Goal: Task Accomplishment & Management: Complete application form

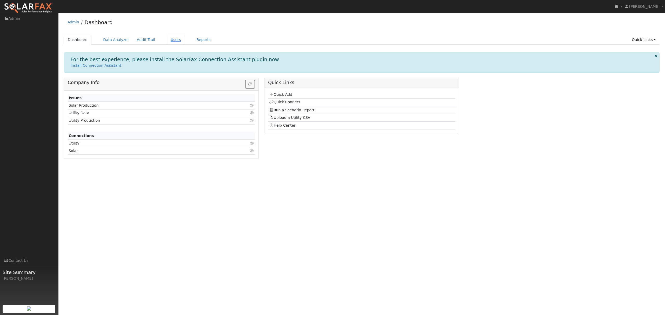
click at [170, 40] on link "Users" at bounding box center [176, 40] width 18 height 10
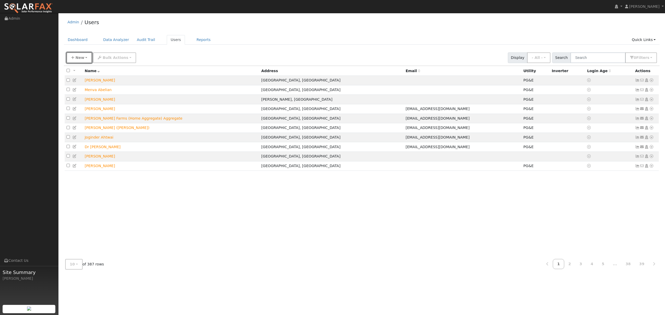
click at [86, 59] on button "New" at bounding box center [79, 57] width 26 height 11
click at [81, 79] on link "Quick Add" at bounding box center [88, 80] width 43 height 7
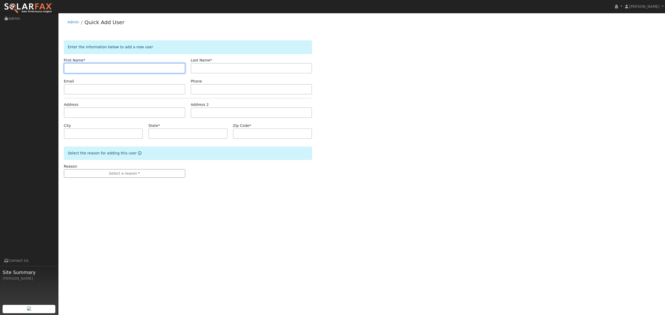
click at [100, 63] on input "text" at bounding box center [124, 68] width 121 height 10
type input "Maie"
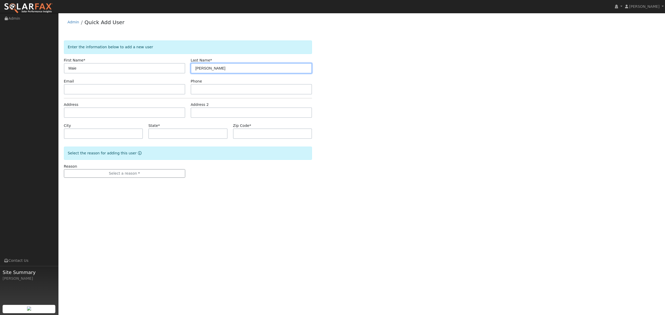
type input "Chen"
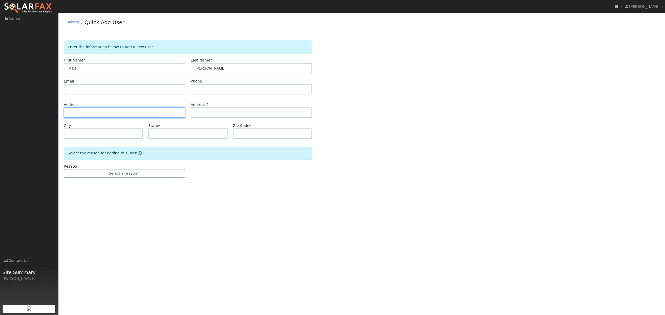
click at [93, 115] on input "text" at bounding box center [124, 113] width 121 height 10
type input "[STREET_ADDRESS]"
type input "Stockton"
type input "CA"
type input "95219"
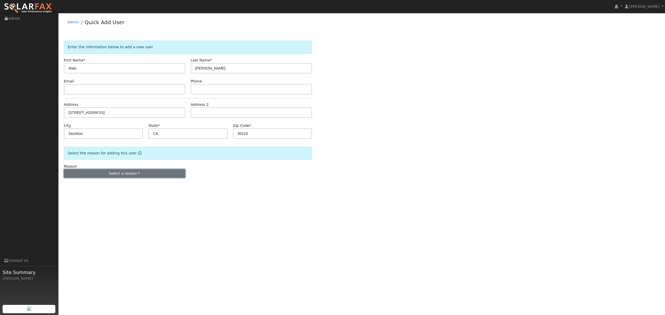
click at [128, 176] on button "Select a reason" at bounding box center [124, 173] width 121 height 9
click at [79, 184] on link "New lead" at bounding box center [92, 184] width 57 height 7
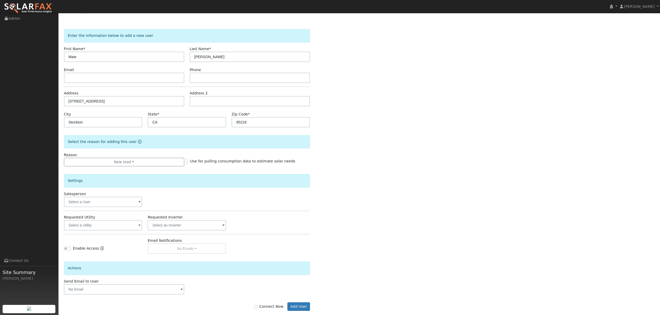
scroll to position [21, 0]
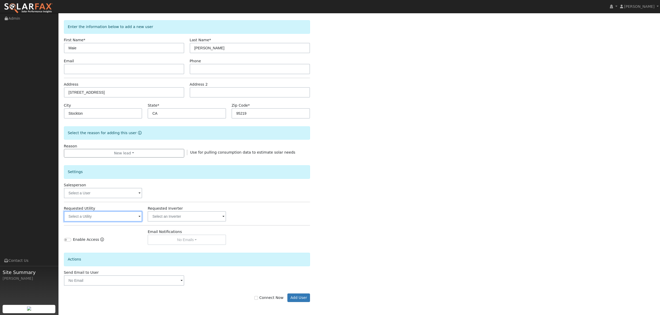
click at [122, 218] on input "text" at bounding box center [103, 216] width 78 height 10
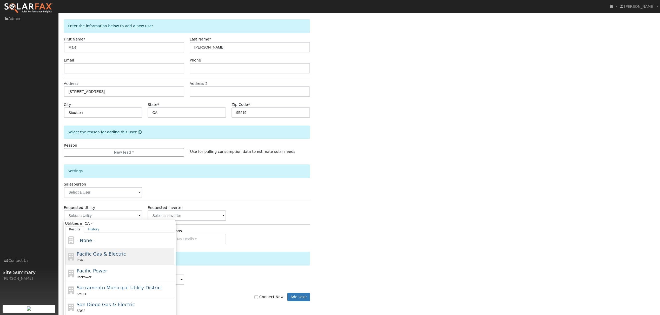
click at [99, 260] on div "PG&E" at bounding box center [125, 260] width 96 height 5
type input "Pacific Gas & Electric"
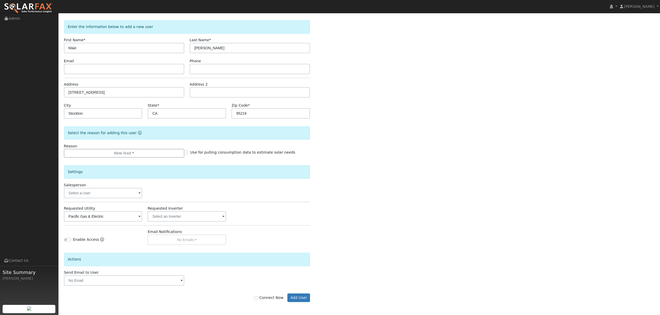
click at [260, 300] on label "Connect Now" at bounding box center [268, 297] width 29 height 5
click at [304, 298] on button "Add User" at bounding box center [298, 298] width 23 height 9
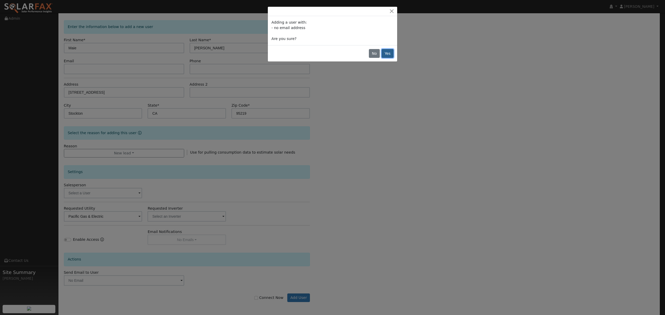
click at [389, 56] on button "Yes" at bounding box center [388, 53] width 12 height 9
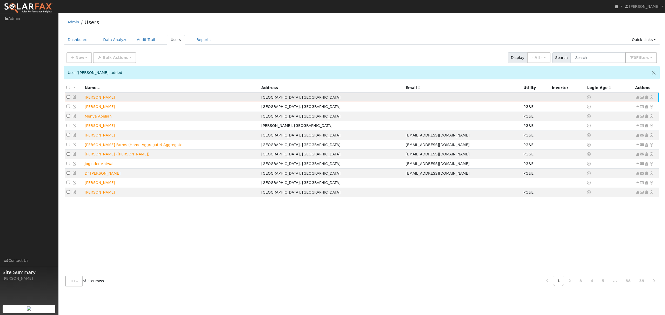
click at [653, 96] on icon at bounding box center [651, 98] width 5 height 4
click at [602, 135] on link "Utility" at bounding box center [597, 136] width 36 height 7
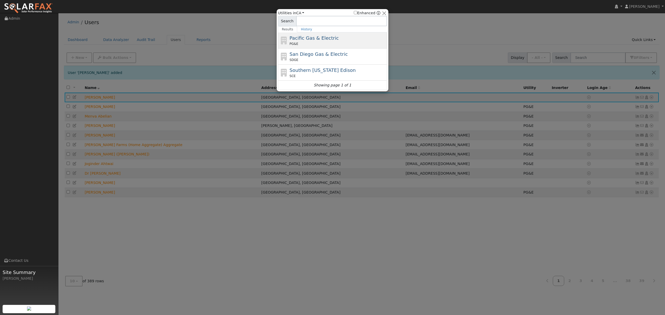
click at [318, 36] on span "Pacific Gas & Electric" at bounding box center [314, 37] width 49 height 5
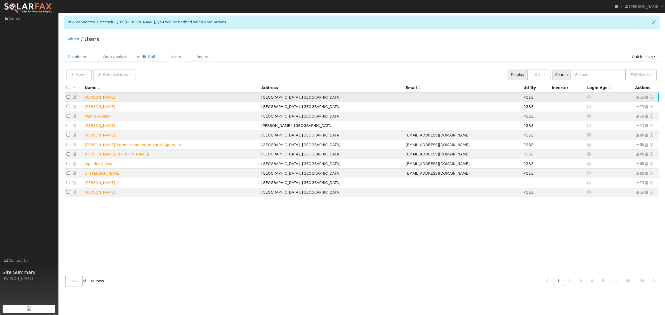
click at [652, 97] on icon at bounding box center [651, 98] width 5 height 4
click at [627, 107] on link "Data Analyzer" at bounding box center [634, 106] width 38 height 7
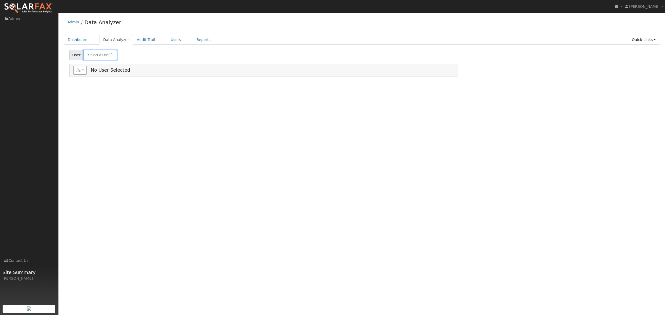
type input "[PERSON_NAME]"
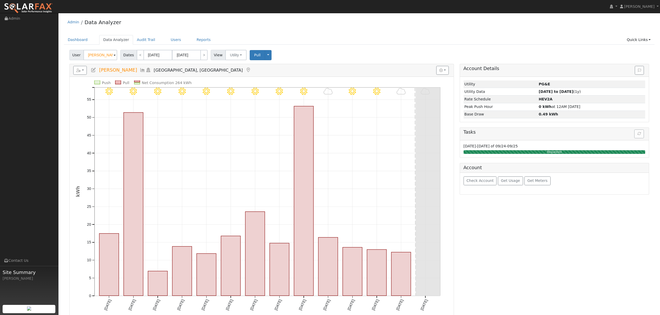
click at [140, 70] on icon at bounding box center [143, 70] width 6 height 5
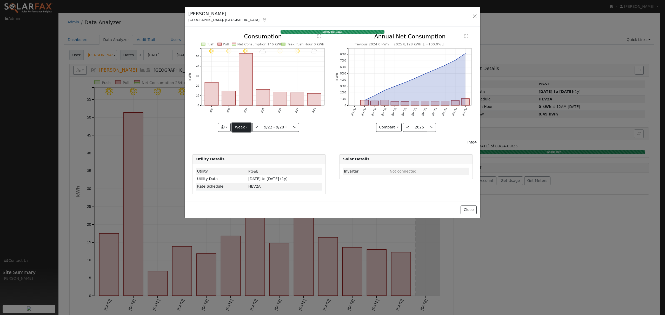
click at [249, 127] on button "Week" at bounding box center [241, 127] width 19 height 9
click at [244, 161] on link "Year" at bounding box center [250, 160] width 36 height 7
type input "[DATE]"
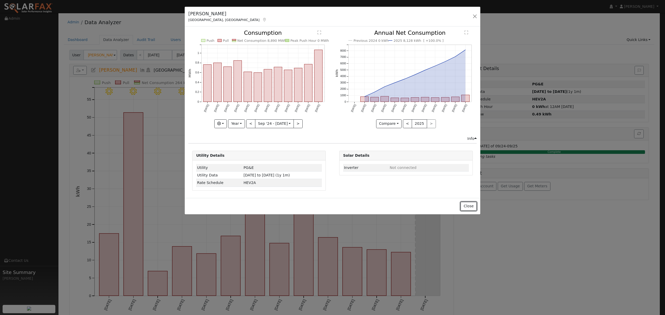
click at [467, 207] on button "Close" at bounding box center [468, 206] width 16 height 9
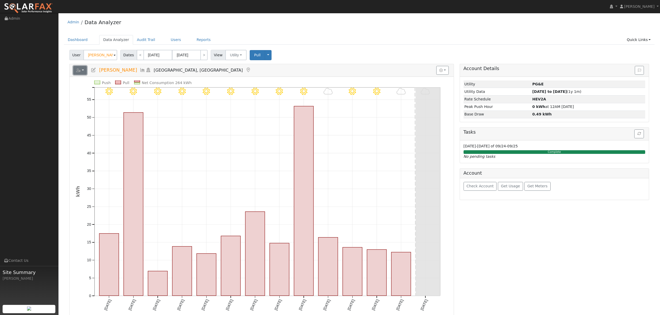
click at [81, 71] on button "button" at bounding box center [80, 70] width 14 height 9
click at [133, 93] on link "Export to CSV" at bounding box center [144, 94] width 38 height 6
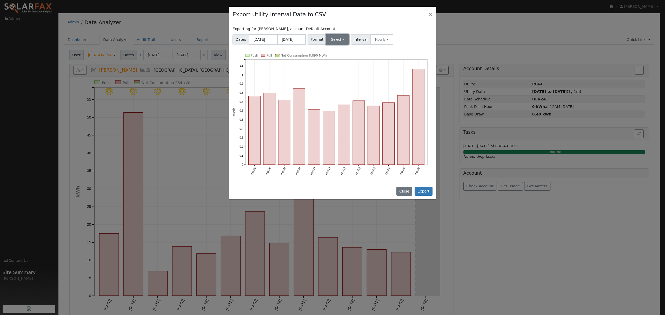
click at [334, 41] on button "Select" at bounding box center [337, 39] width 23 height 10
click at [341, 107] on link "Solargraf" at bounding box center [343, 106] width 37 height 7
click at [429, 193] on button "Export" at bounding box center [423, 191] width 18 height 9
